Goal: Find specific page/section: Find specific page/section

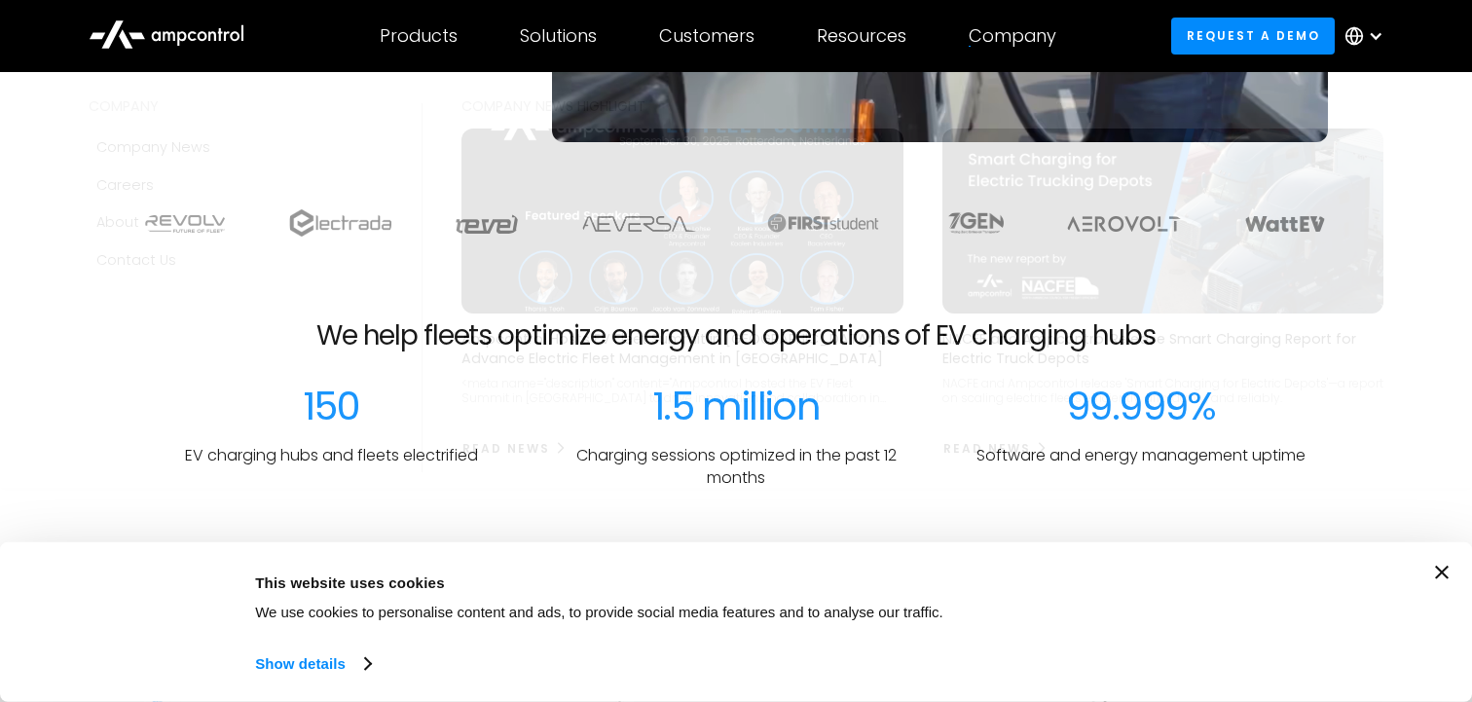
click at [1041, 28] on div "Company" at bounding box center [1012, 35] width 88 height 21
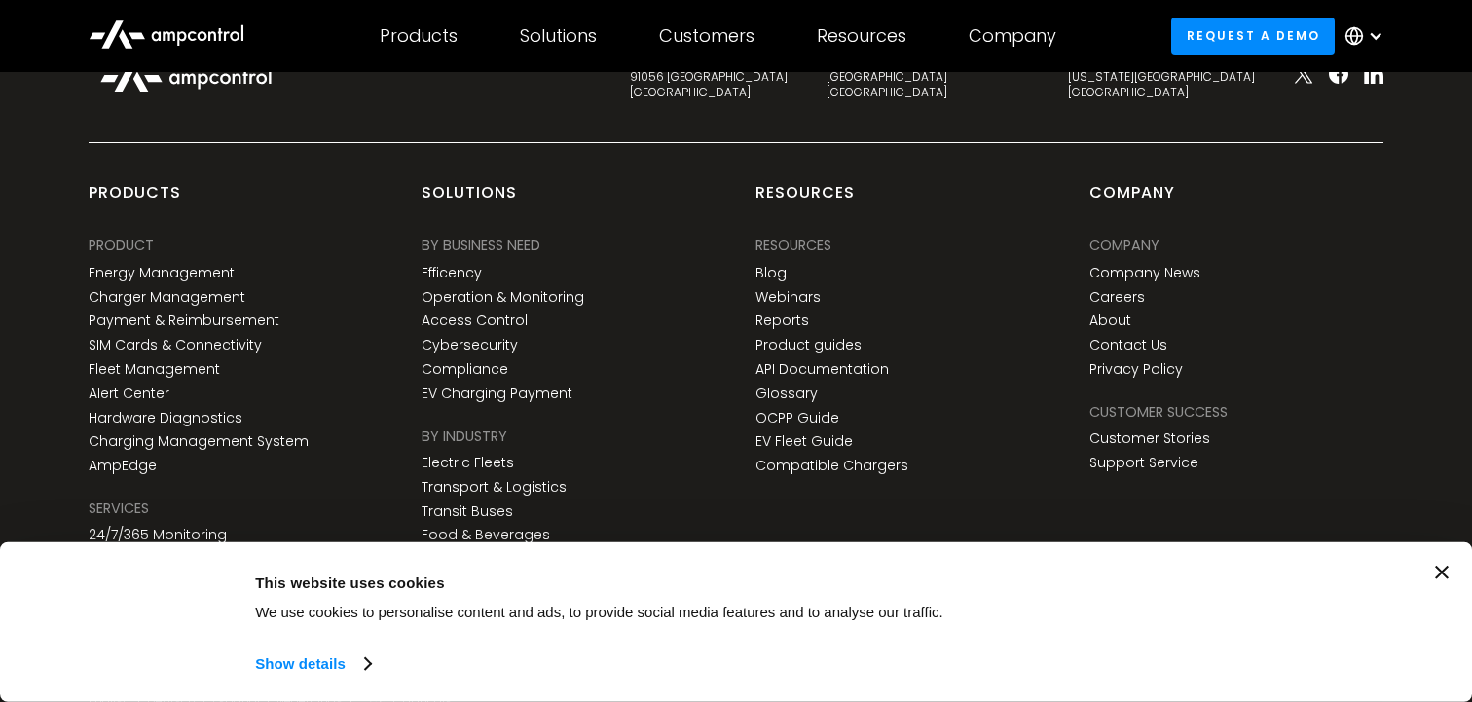
scroll to position [7327, 0]
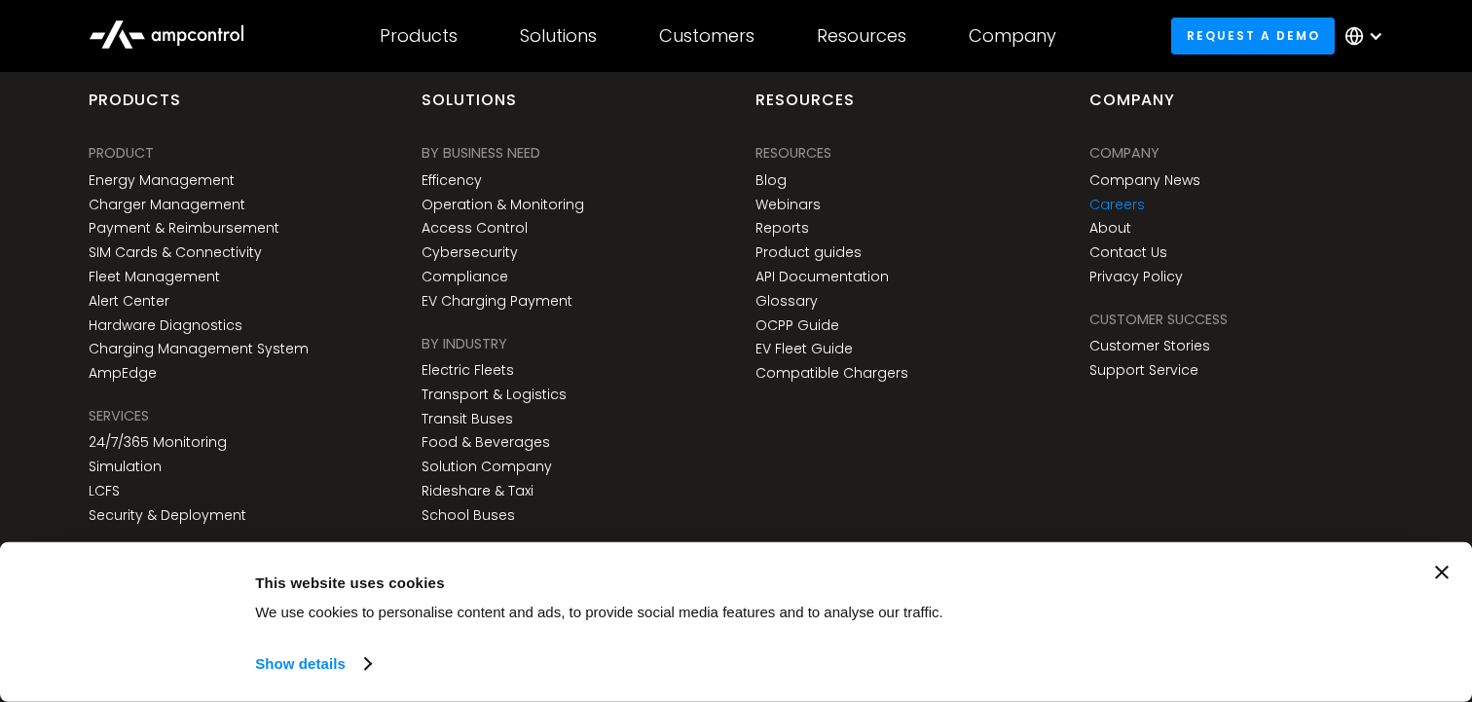
click at [1134, 206] on link "Careers" at bounding box center [1116, 205] width 55 height 17
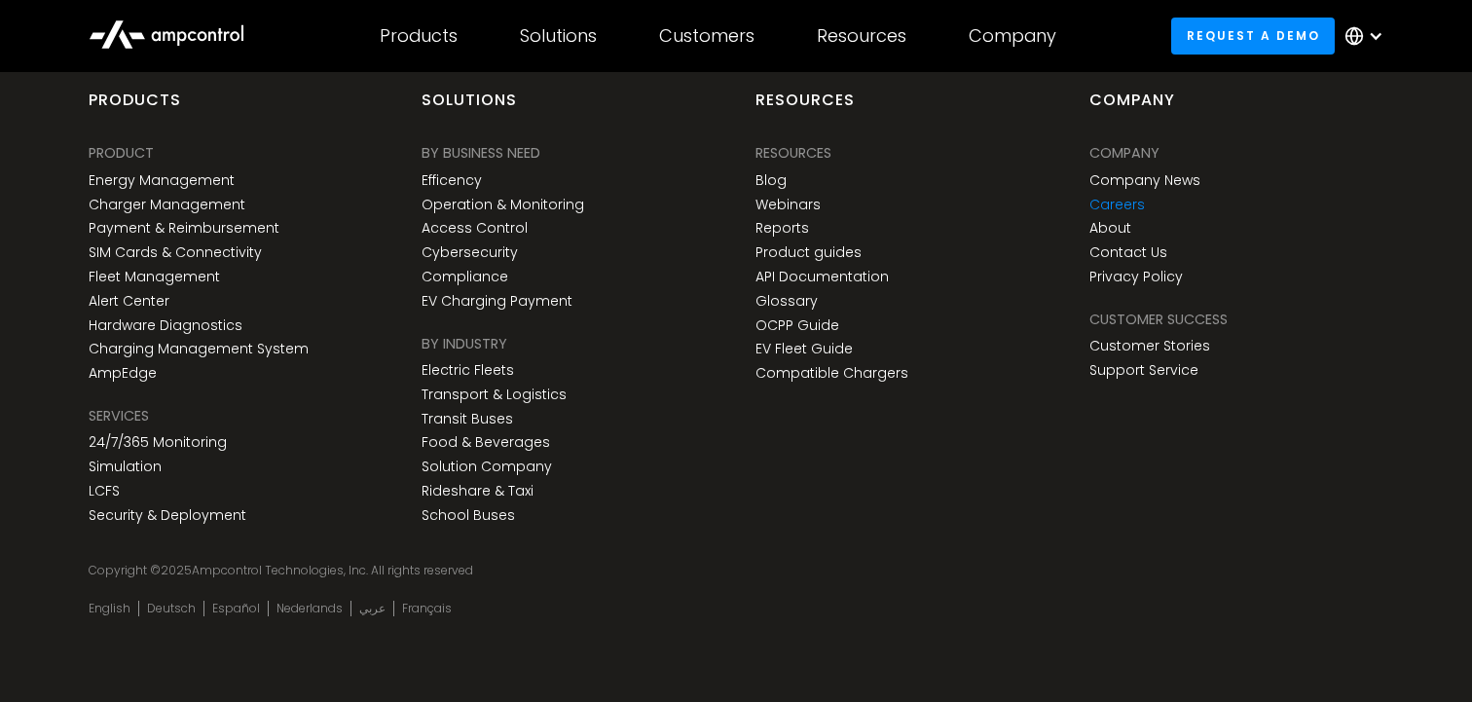
click at [1112, 206] on link "Careers" at bounding box center [1116, 205] width 55 height 17
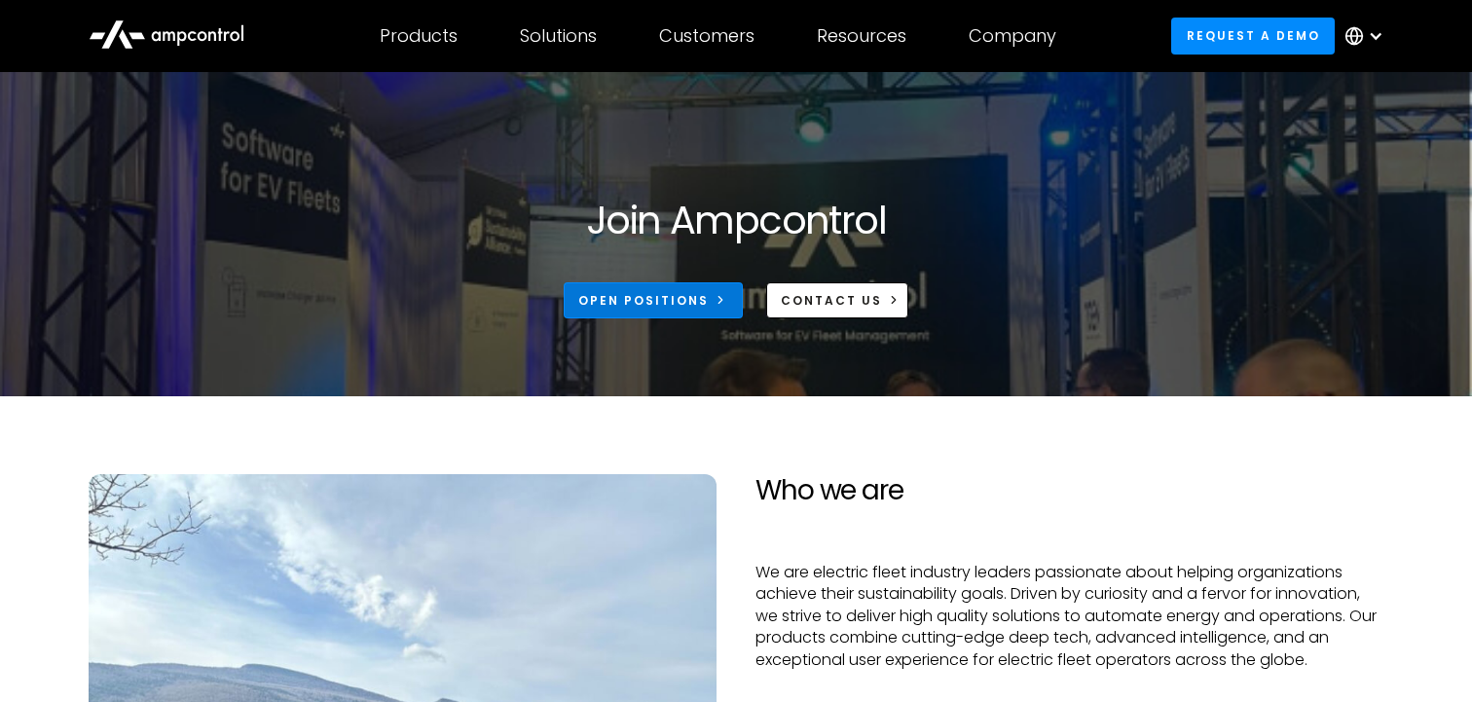
click at [687, 292] on div "Open Positions" at bounding box center [643, 301] width 130 height 18
